Goal: Transaction & Acquisition: Book appointment/travel/reservation

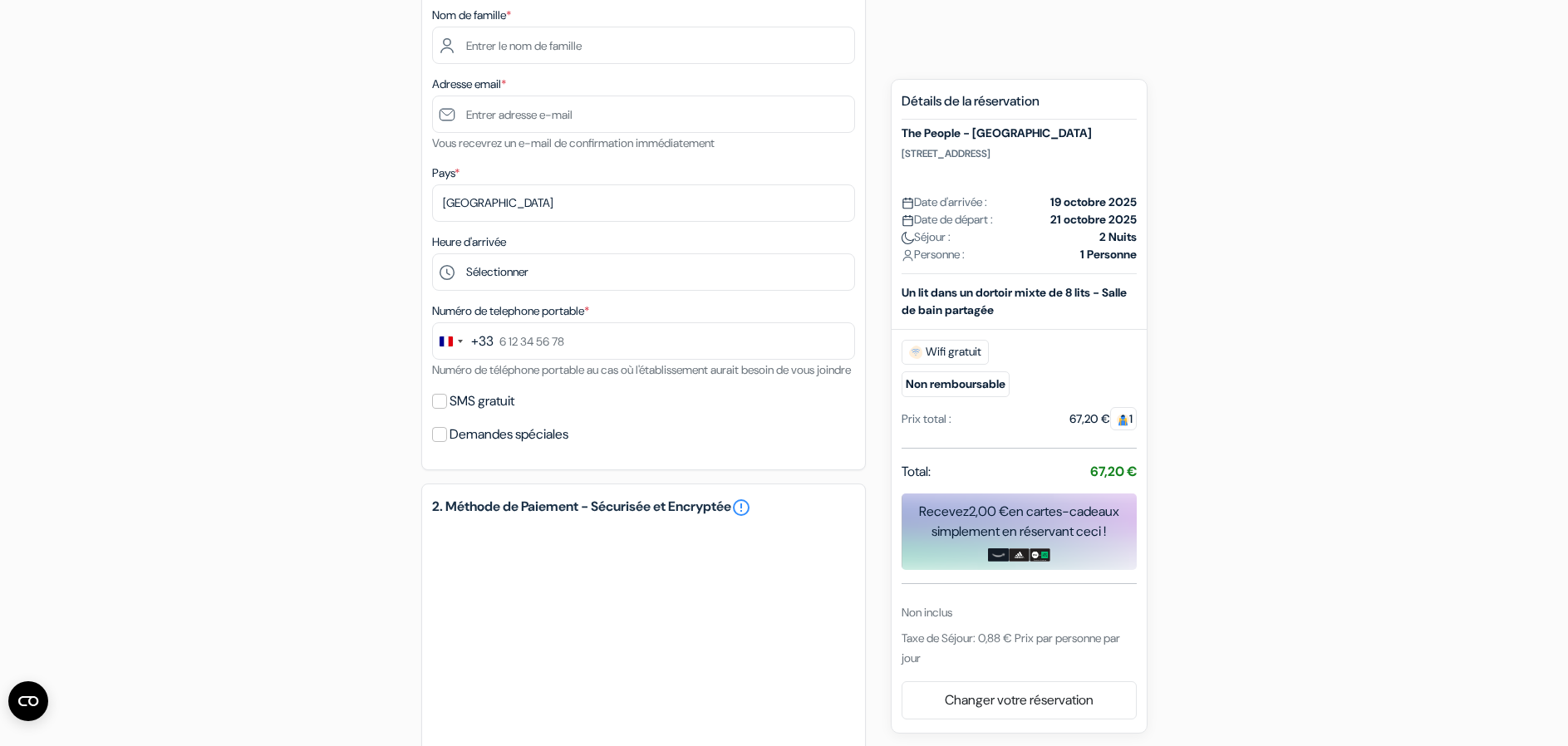
scroll to position [332, 0]
click at [1020, 704] on link "Changer votre réservation" at bounding box center [1019, 699] width 234 height 32
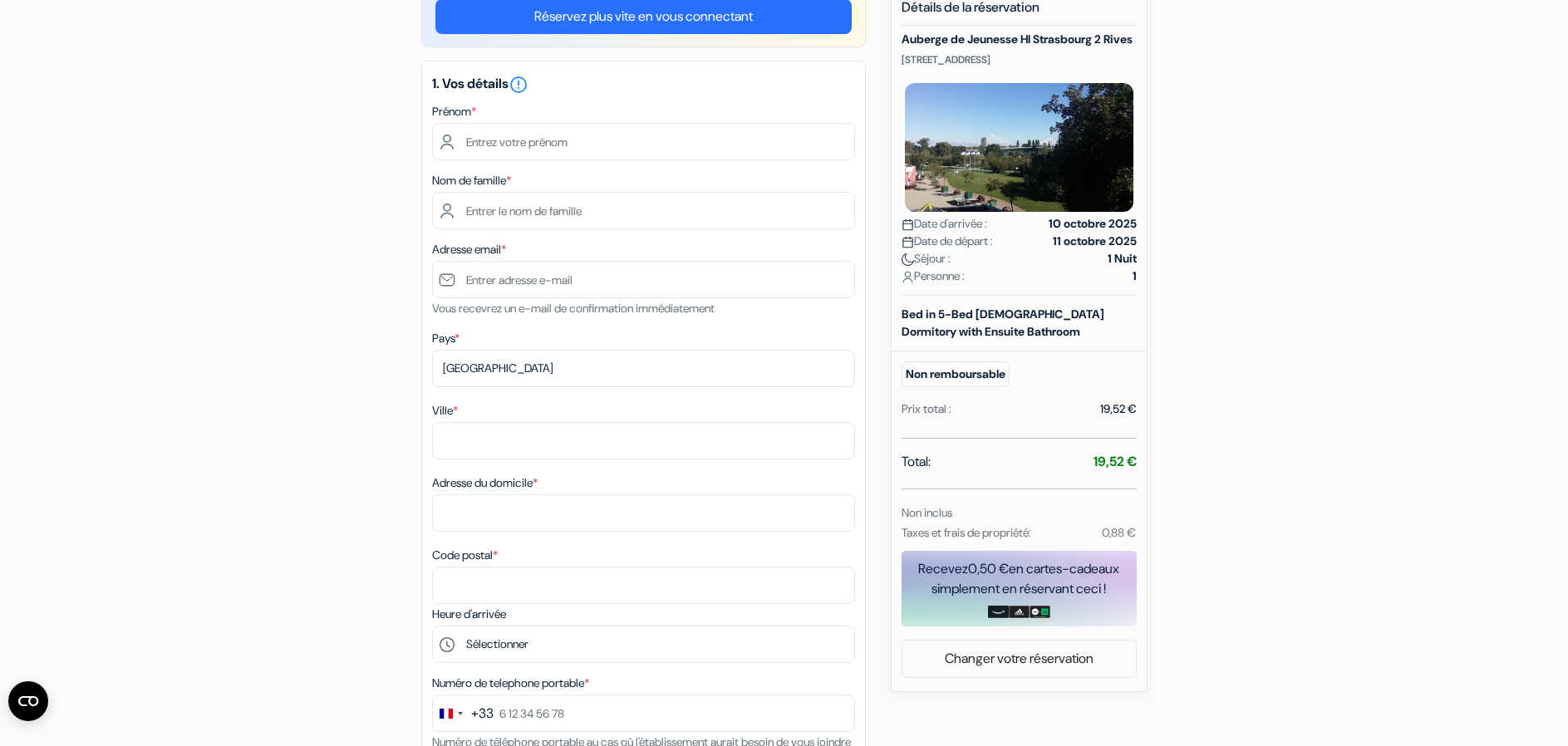
scroll to position [83, 0]
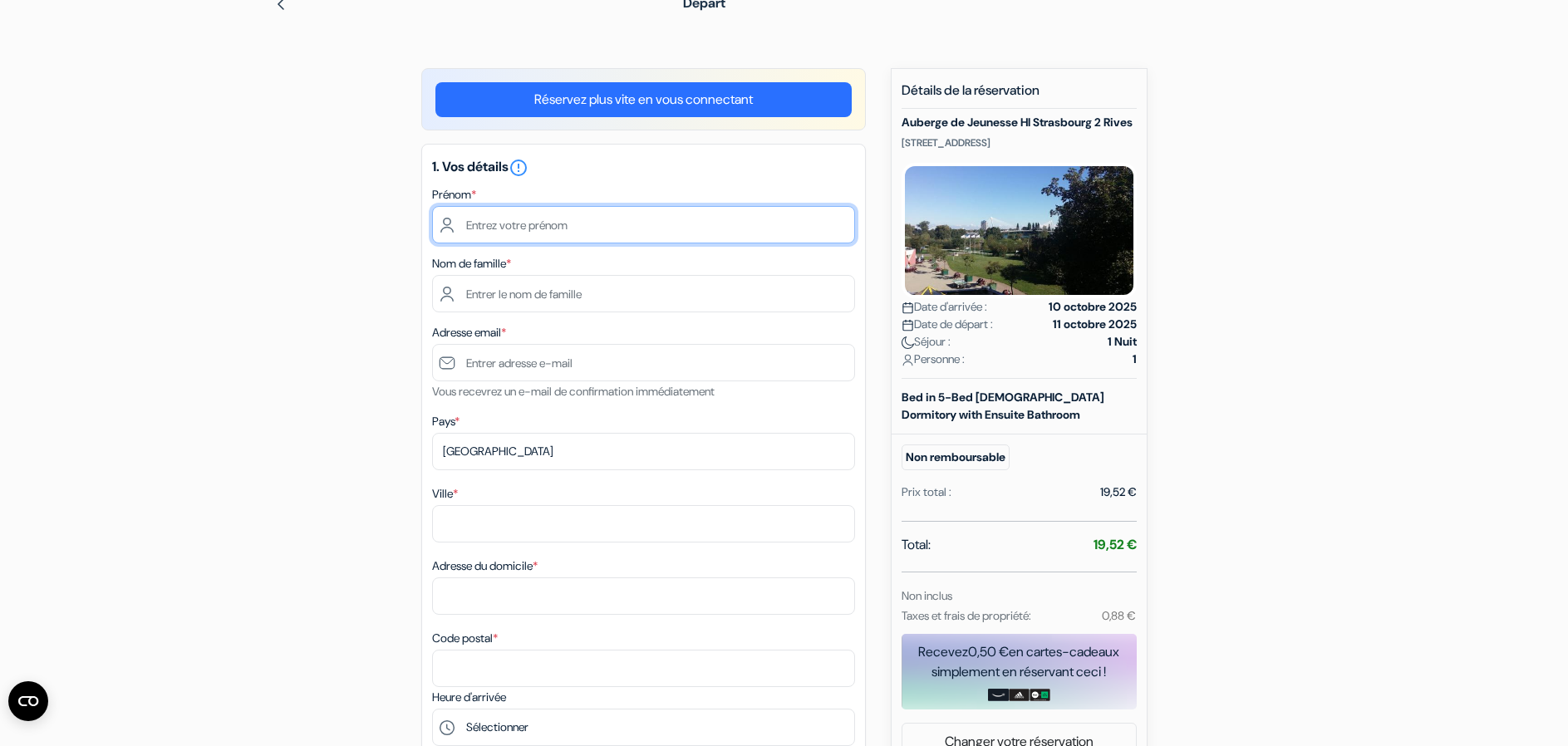
click at [693, 229] on input "text" at bounding box center [644, 224] width 423 height 37
